Goal: Use online tool/utility: Utilize a website feature to perform a specific function

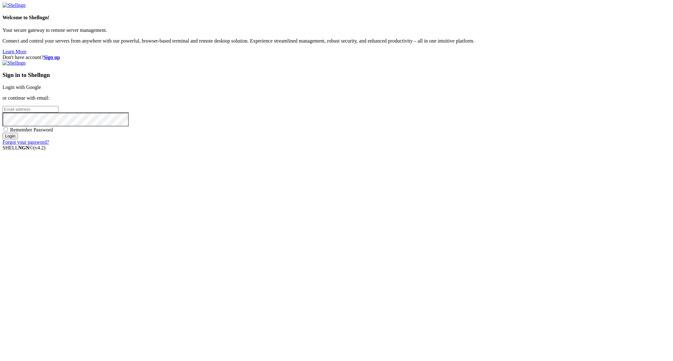
click at [58, 113] on input "email" at bounding box center [31, 109] width 56 height 7
type input "[PERSON_NAME][EMAIL_ADDRESS][PERSON_NAME][DOMAIN_NAME]"
click at [3, 133] on input "Login" at bounding box center [10, 136] width 15 height 7
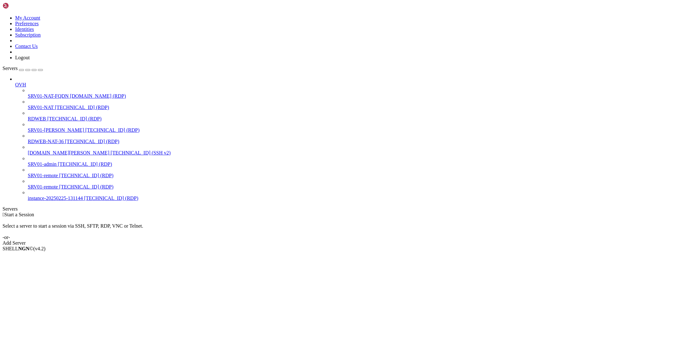
click at [44, 201] on div "OVH SRV01-NAT-FQDN [DOMAIN_NAME] (RDP) SRV01-NAT [TECHNICAL_ID] (RDP) RDWEB [TE…" at bounding box center [337, 138] width 668 height 125
click at [35, 105] on span "SRV01-NAT" at bounding box center [41, 107] width 26 height 5
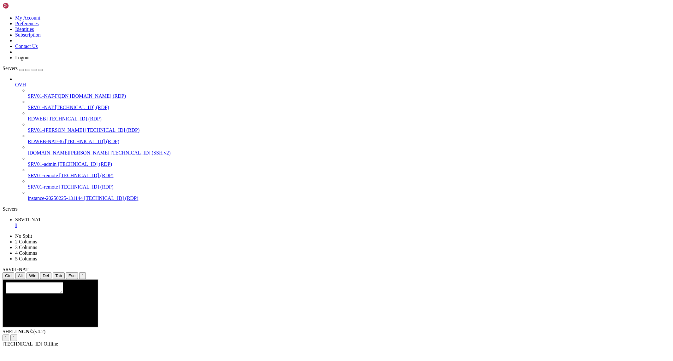
click at [40, 70] on icon "button" at bounding box center [40, 70] width 0 height 0
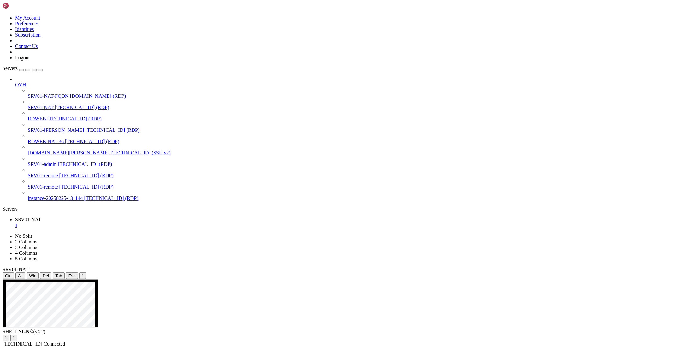
drag, startPoint x: 91, startPoint y: 415, endPoint x: 126, endPoint y: 425, distance: 36.7
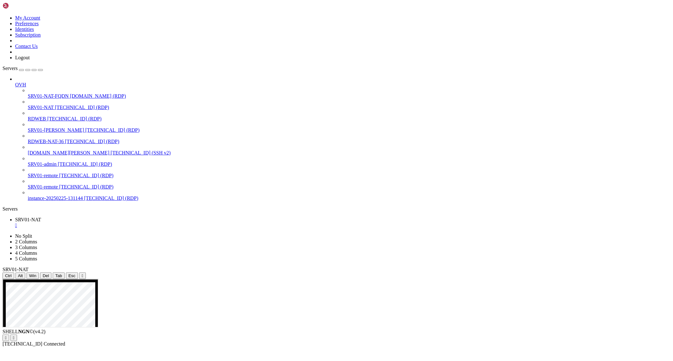
drag, startPoint x: 86, startPoint y: 431, endPoint x: 499, endPoint y: 435, distance: 413.6
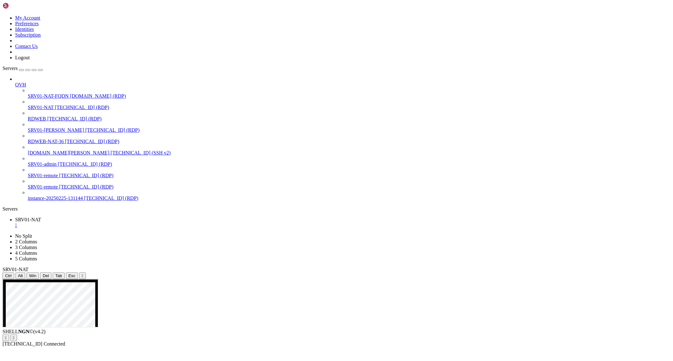
drag, startPoint x: 10, startPoint y: 548, endPoint x: 59, endPoint y: 553, distance: 49.8
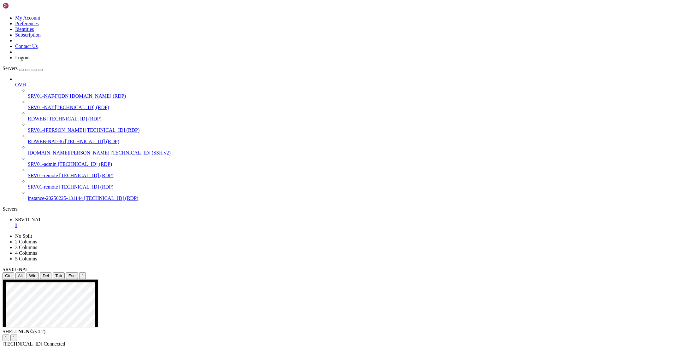
drag, startPoint x: 97, startPoint y: 420, endPoint x: 498, endPoint y: 431, distance: 402.1
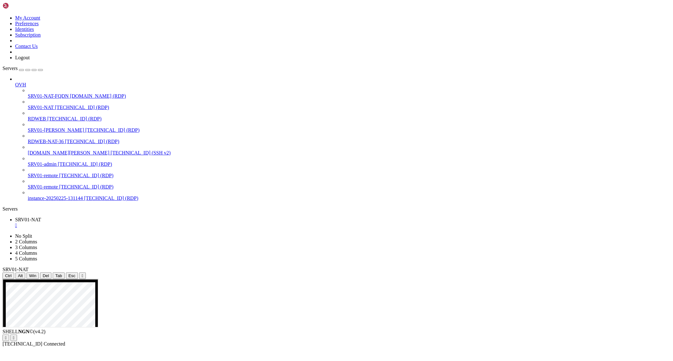
drag, startPoint x: 192, startPoint y: 590, endPoint x: 196, endPoint y: 585, distance: 6.7
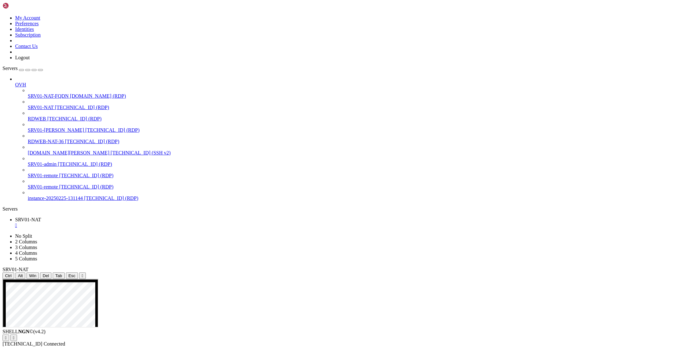
drag, startPoint x: 171, startPoint y: 472, endPoint x: 176, endPoint y: 456, distance: 16.0
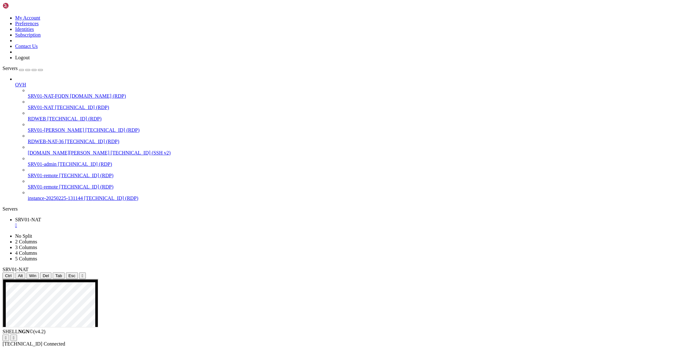
drag, startPoint x: 183, startPoint y: 390, endPoint x: 523, endPoint y: 387, distance: 340.1
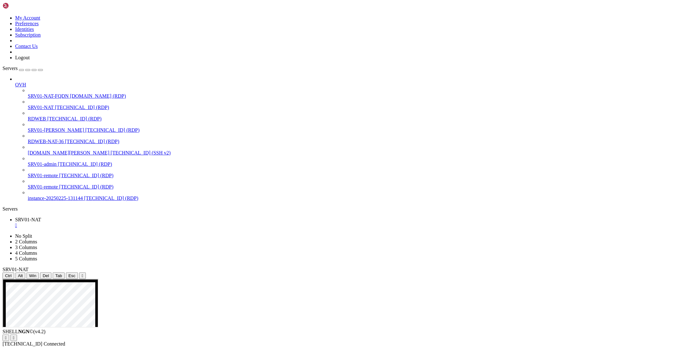
drag, startPoint x: 236, startPoint y: 357, endPoint x: 177, endPoint y: 356, distance: 59.6
drag, startPoint x: 157, startPoint y: 357, endPoint x: 250, endPoint y: 356, distance: 93.1
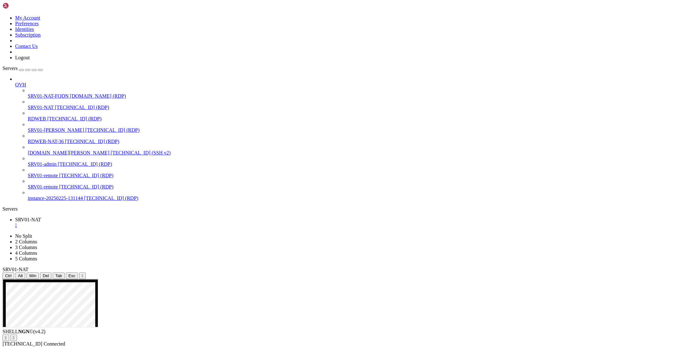
drag, startPoint x: 236, startPoint y: 385, endPoint x: 87, endPoint y: 320, distance: 162.2
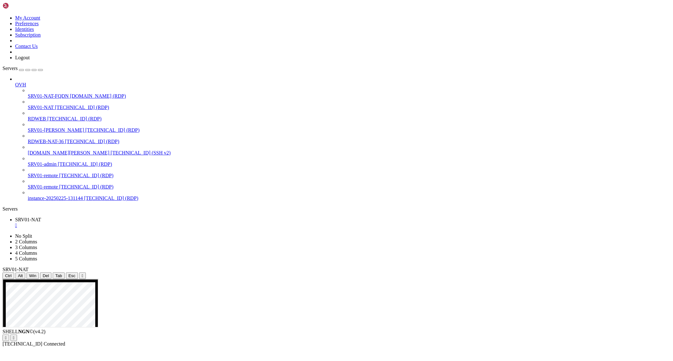
drag, startPoint x: 287, startPoint y: 348, endPoint x: 306, endPoint y: 410, distance: 65.2
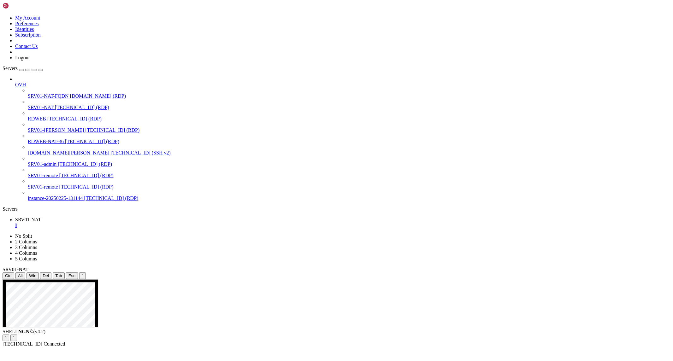
drag, startPoint x: 81, startPoint y: 298, endPoint x: 231, endPoint y: 307, distance: 150.4
drag, startPoint x: 193, startPoint y: 357, endPoint x: 381, endPoint y: 483, distance: 226.5
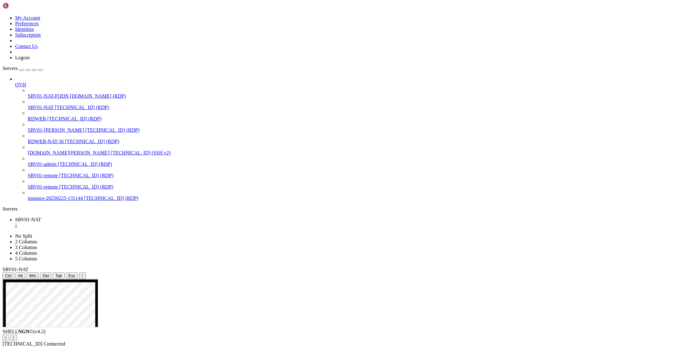
drag, startPoint x: 291, startPoint y: 327, endPoint x: 422, endPoint y: 329, distance: 130.9
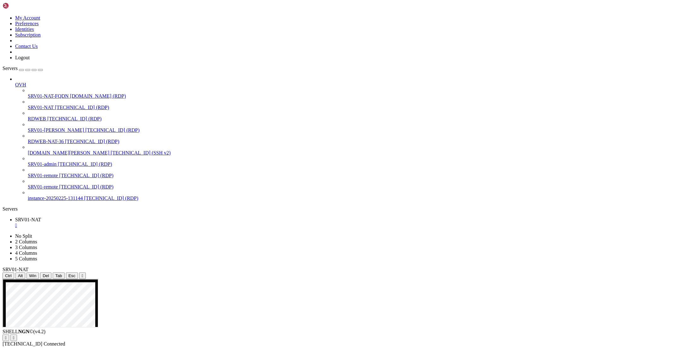
drag, startPoint x: 292, startPoint y: 327, endPoint x: 449, endPoint y: 327, distance: 156.5
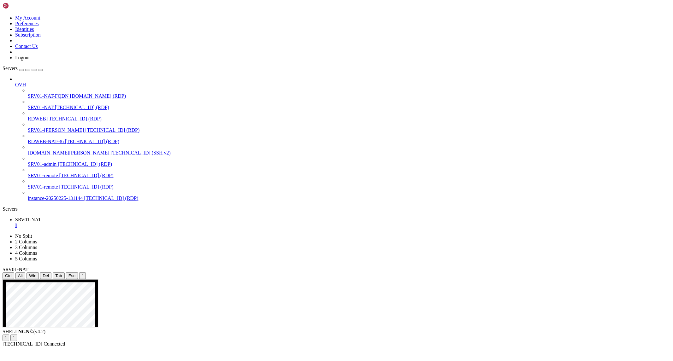
drag, startPoint x: 188, startPoint y: 386, endPoint x: 246, endPoint y: 403, distance: 60.5
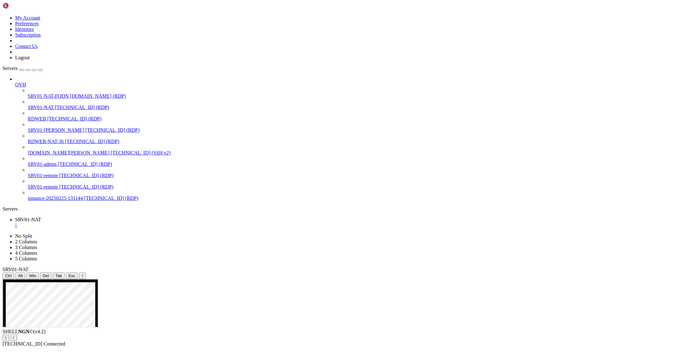
drag, startPoint x: 6, startPoint y: 494, endPoint x: 54, endPoint y: 507, distance: 49.7
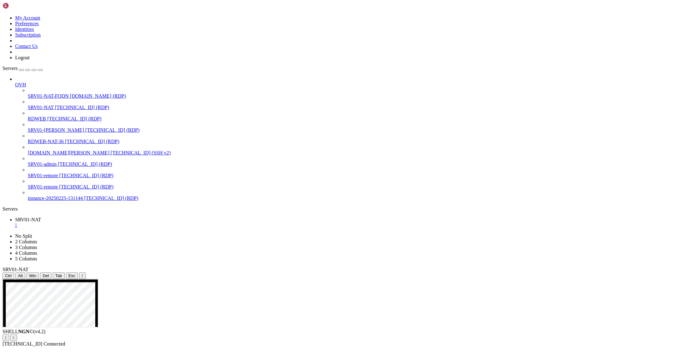
drag, startPoint x: 179, startPoint y: 352, endPoint x: 390, endPoint y: 473, distance: 243.5
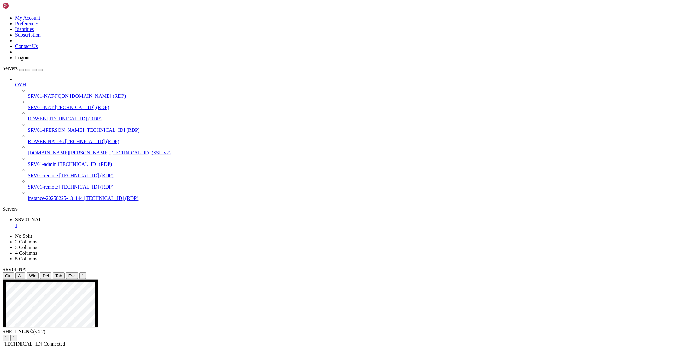
drag, startPoint x: 338, startPoint y: 406, endPoint x: 371, endPoint y: 408, distance: 33.2
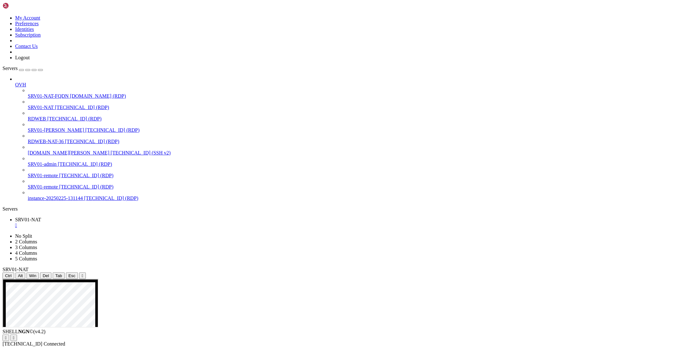
drag, startPoint x: 196, startPoint y: 363, endPoint x: 369, endPoint y: 502, distance: 221.1
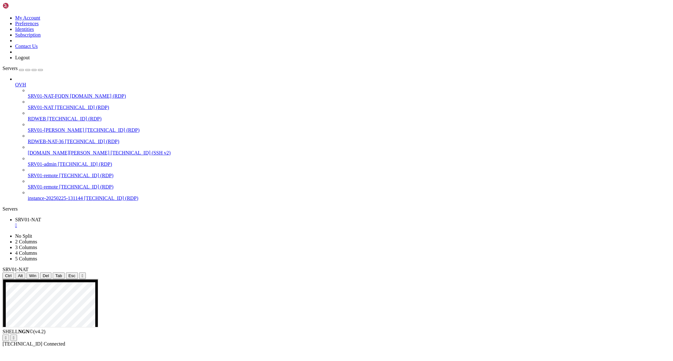
drag, startPoint x: 188, startPoint y: 460, endPoint x: 251, endPoint y: 460, distance: 63.4
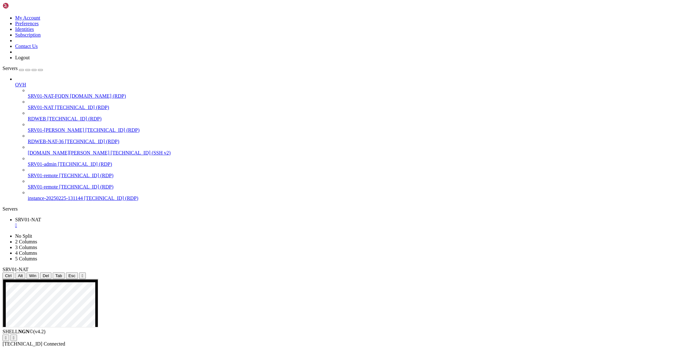
drag, startPoint x: 187, startPoint y: 458, endPoint x: 248, endPoint y: 458, distance: 60.9
drag, startPoint x: 197, startPoint y: 461, endPoint x: 248, endPoint y: 462, distance: 50.8
drag, startPoint x: 196, startPoint y: 457, endPoint x: 243, endPoint y: 460, distance: 47.1
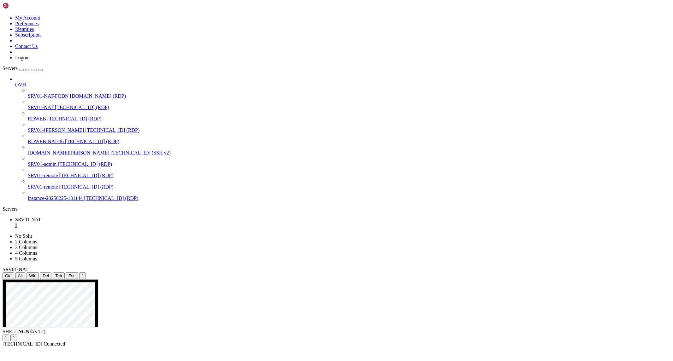
drag, startPoint x: 395, startPoint y: 347, endPoint x: 398, endPoint y: 351, distance: 5.6
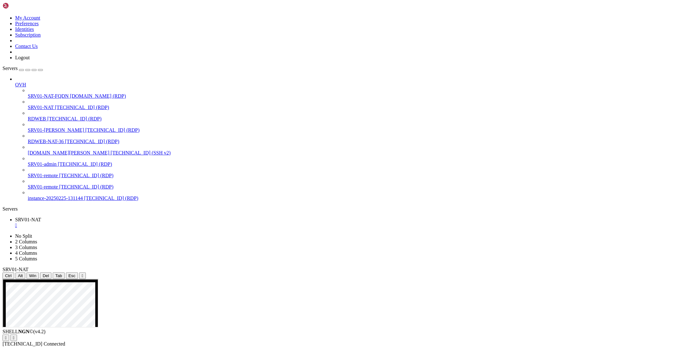
click at [175, 347] on div "SHELL NGN © (v 4.2 )   [TECHNICAL_ID] Connected" at bounding box center [337, 338] width 668 height 18
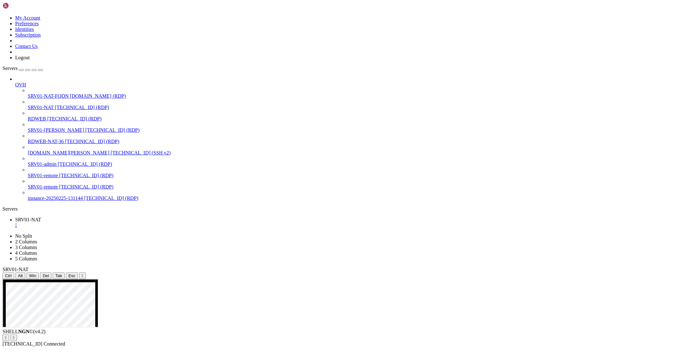
drag, startPoint x: 259, startPoint y: 365, endPoint x: 293, endPoint y: 366, distance: 34.1
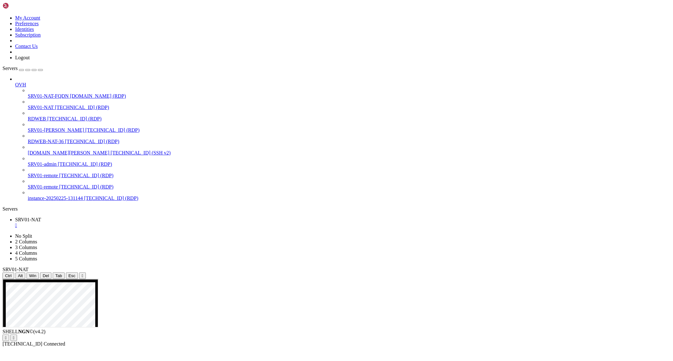
drag, startPoint x: 429, startPoint y: 363, endPoint x: 156, endPoint y: 332, distance: 275.0
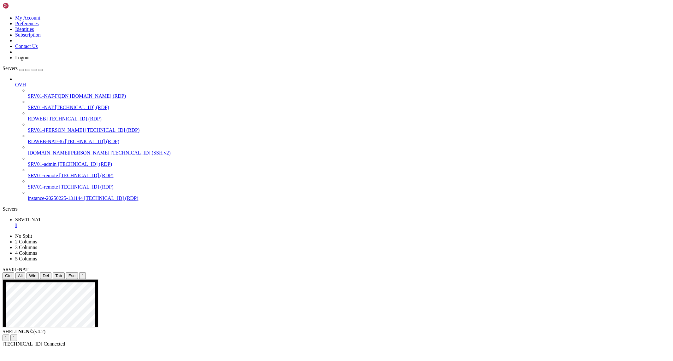
drag, startPoint x: 182, startPoint y: 287, endPoint x: 193, endPoint y: 320, distance: 34.7
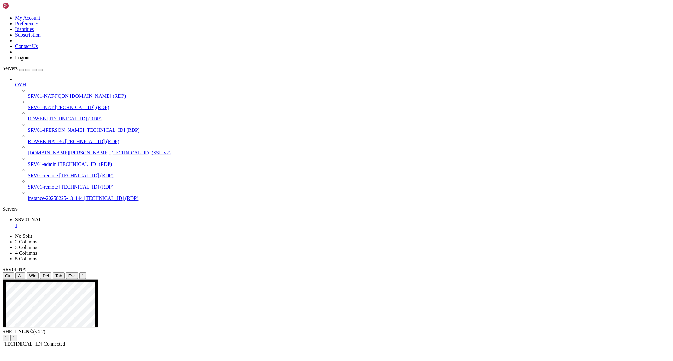
drag, startPoint x: 241, startPoint y: 321, endPoint x: 666, endPoint y: 366, distance: 427.6
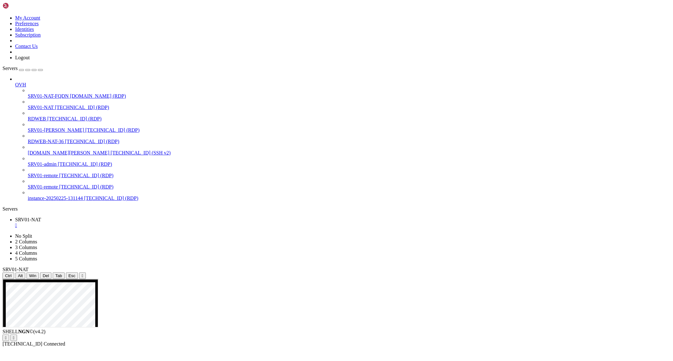
drag, startPoint x: 471, startPoint y: 285, endPoint x: 128, endPoint y: 292, distance: 343.0
drag, startPoint x: 335, startPoint y: 464, endPoint x: 430, endPoint y: 565, distance: 138.1
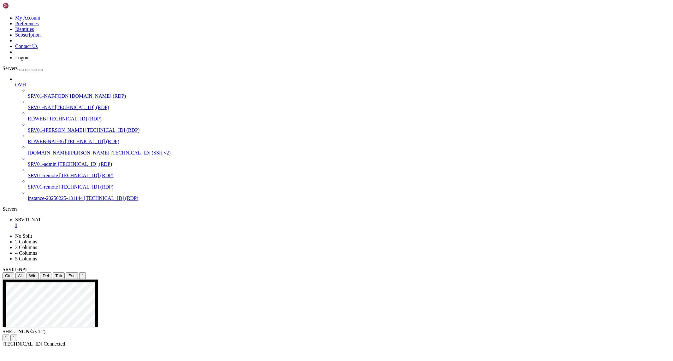
drag, startPoint x: 349, startPoint y: 343, endPoint x: 458, endPoint y: 316, distance: 112.7
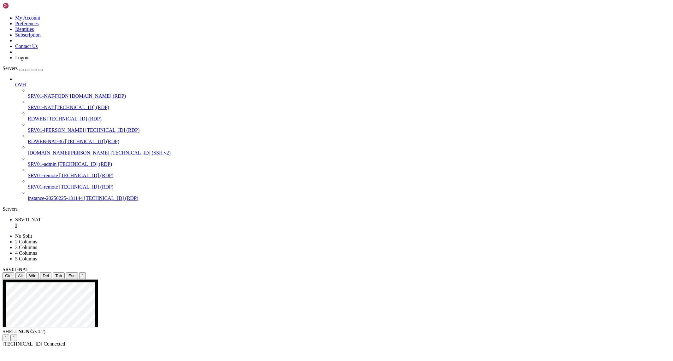
drag, startPoint x: 94, startPoint y: 390, endPoint x: 401, endPoint y: 395, distance: 307.3
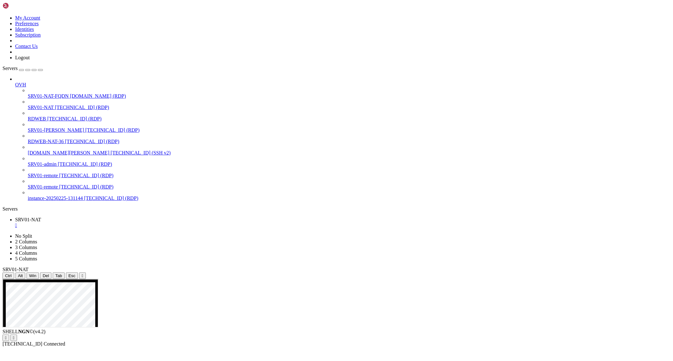
drag, startPoint x: 83, startPoint y: 296, endPoint x: 174, endPoint y: 316, distance: 93.7
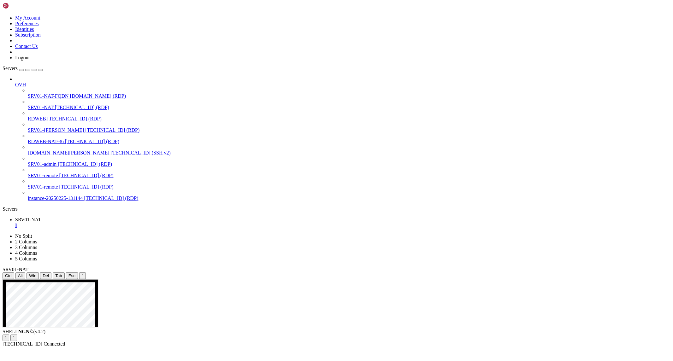
drag, startPoint x: 157, startPoint y: 348, endPoint x: 271, endPoint y: 558, distance: 239.1
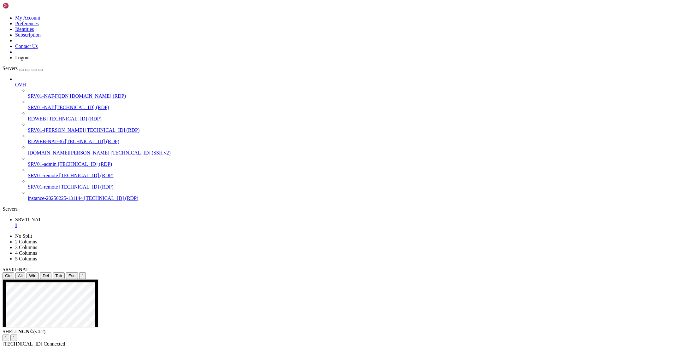
drag, startPoint x: 10, startPoint y: 546, endPoint x: 82, endPoint y: 550, distance: 72.0
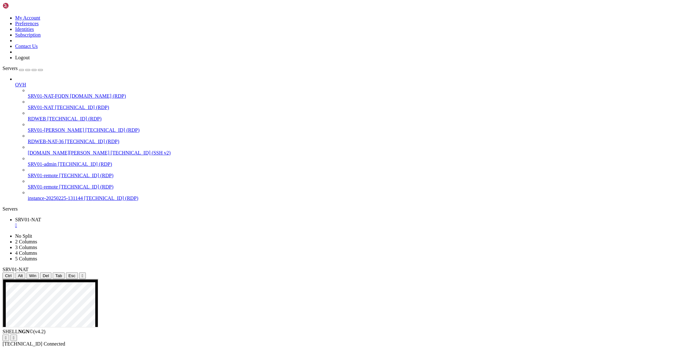
drag, startPoint x: 353, startPoint y: 481, endPoint x: 394, endPoint y: 482, distance: 41.0
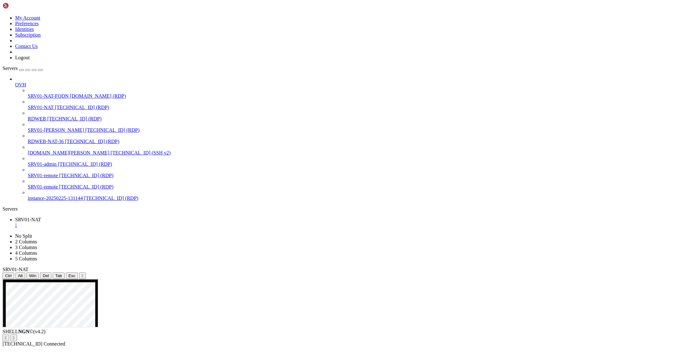
drag, startPoint x: 232, startPoint y: 369, endPoint x: 186, endPoint y: 367, distance: 46.4
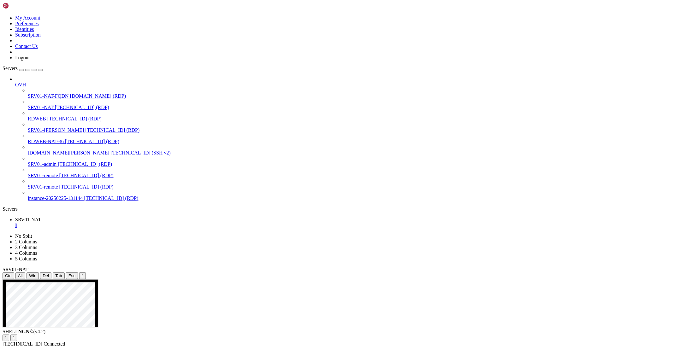
drag, startPoint x: 81, startPoint y: 297, endPoint x: 154, endPoint y: 293, distance: 73.0
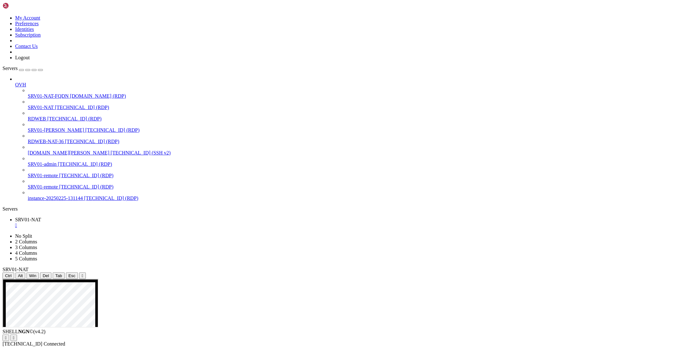
drag, startPoint x: 193, startPoint y: 347, endPoint x: 359, endPoint y: 470, distance: 206.3
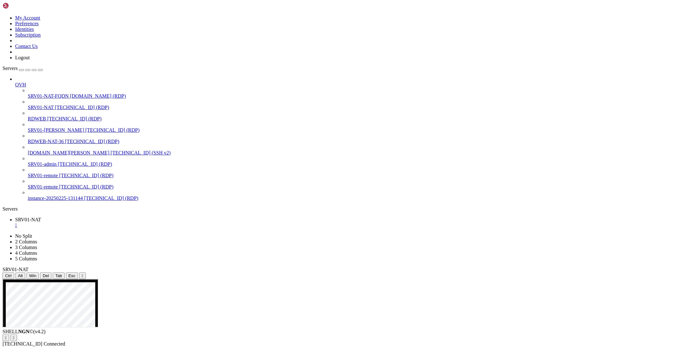
drag, startPoint x: 157, startPoint y: 350, endPoint x: 148, endPoint y: 442, distance: 92.6
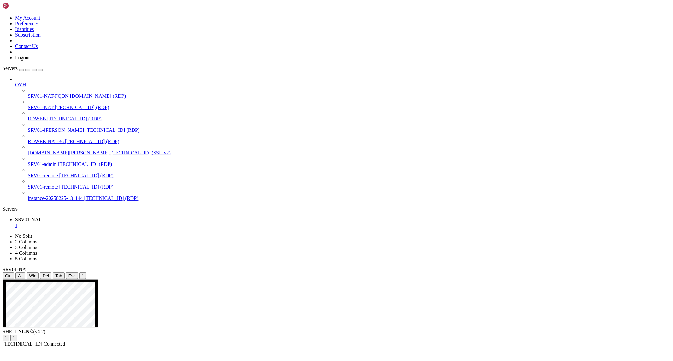
drag, startPoint x: 222, startPoint y: 390, endPoint x: 336, endPoint y: 404, distance: 115.1
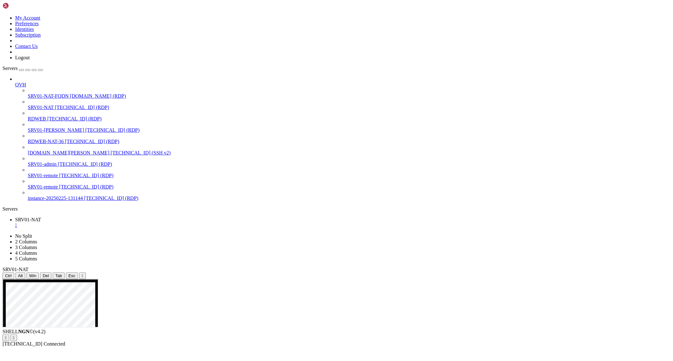
click at [501, 217] on ul "SRV01-NAT " at bounding box center [337, 222] width 668 height 11
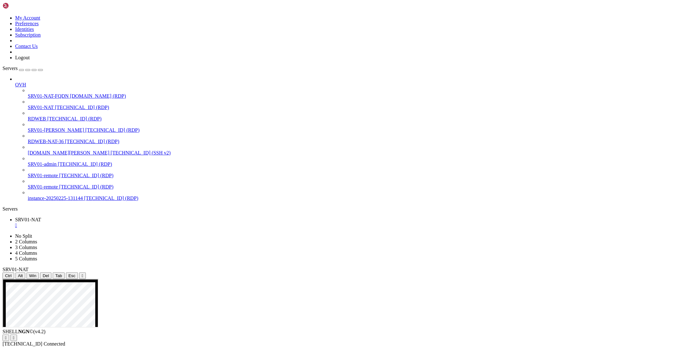
drag, startPoint x: 216, startPoint y: 386, endPoint x: 391, endPoint y: 426, distance: 178.9
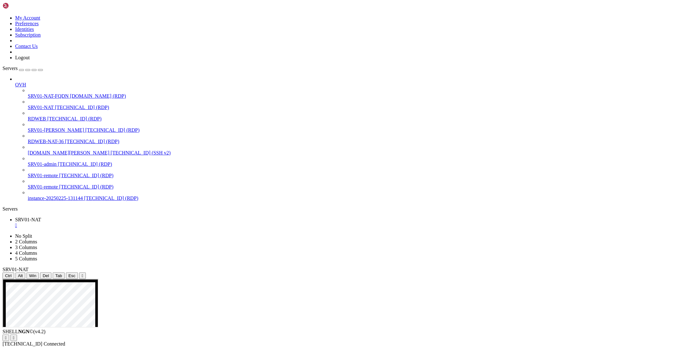
drag, startPoint x: 224, startPoint y: 391, endPoint x: 365, endPoint y: 420, distance: 143.9
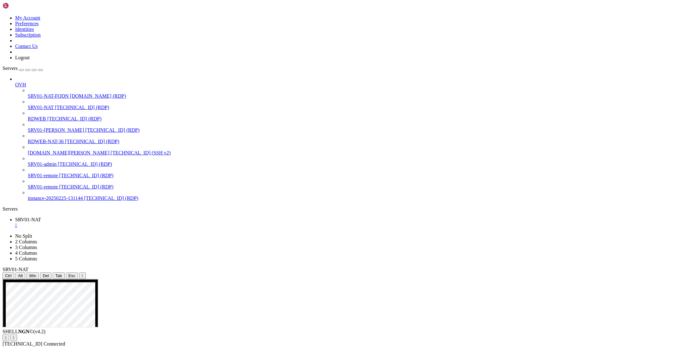
drag, startPoint x: 179, startPoint y: 356, endPoint x: 378, endPoint y: 474, distance: 231.1
